Goal: Find specific page/section: Find specific page/section

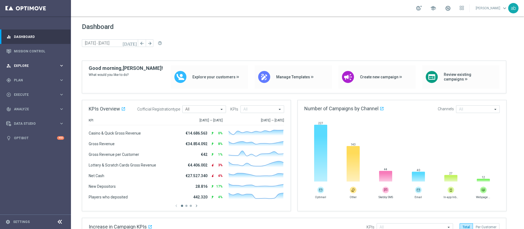
click at [28, 62] on div "person_search Explore keyboard_arrow_right" at bounding box center [35, 65] width 70 height 14
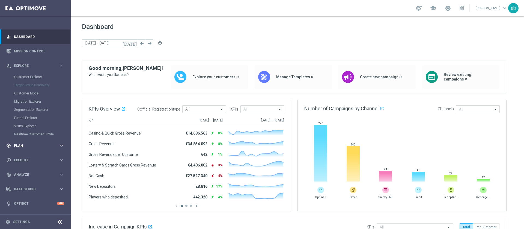
click at [20, 147] on div "gps_fixed Plan" at bounding box center [32, 145] width 53 height 5
click at [28, 93] on link "Target Groups" at bounding box center [35, 91] width 43 height 4
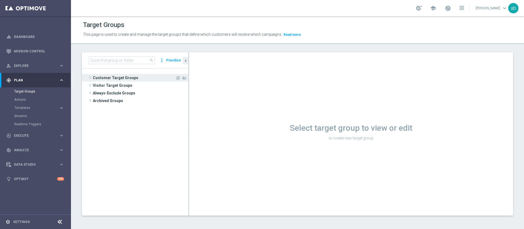
click at [107, 78] on span "Customer Target Groups" at bounding box center [134, 78] width 82 height 8
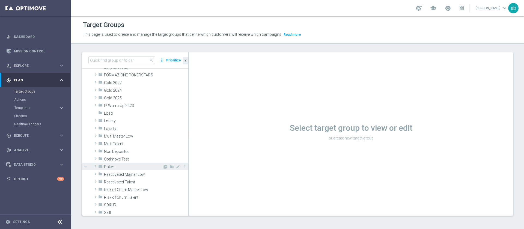
scroll to position [96, 0]
click at [109, 165] on span "Poker" at bounding box center [133, 166] width 59 height 5
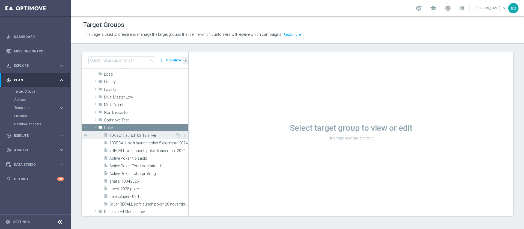
scroll to position [136, 0]
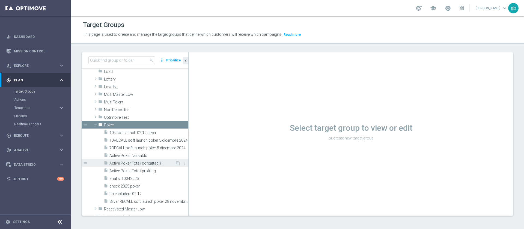
click at [138, 162] on span "Active Poker Totali contattabili 1" at bounding box center [142, 163] width 66 height 5
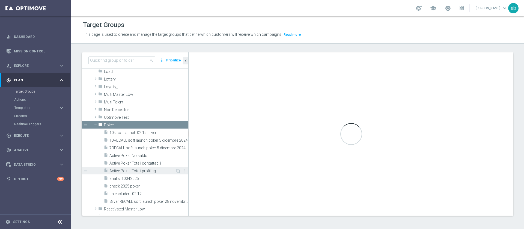
click at [140, 173] on span "Active Poker Totali profiling" at bounding box center [142, 171] width 66 height 5
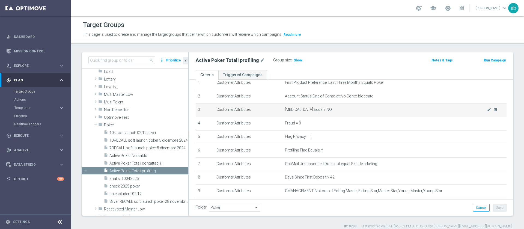
scroll to position [27, 0]
